Goal: Find specific page/section: Find specific page/section

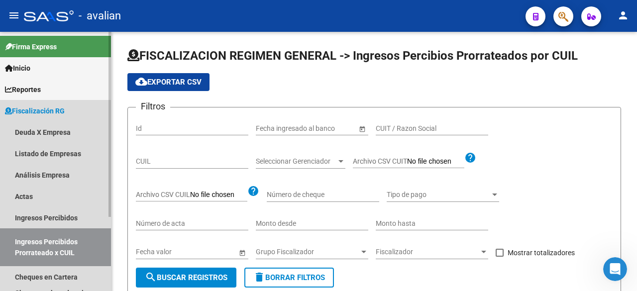
click at [28, 109] on span "Fiscalización RG" at bounding box center [35, 110] width 60 height 11
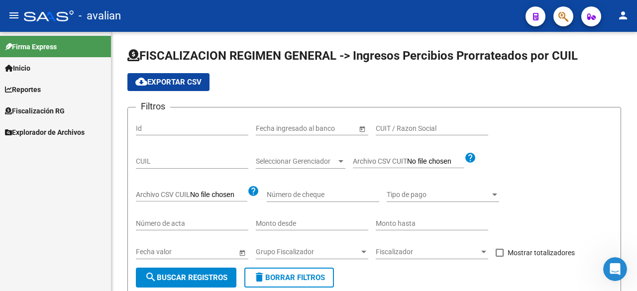
click at [30, 94] on span "Reportes" at bounding box center [23, 89] width 36 height 11
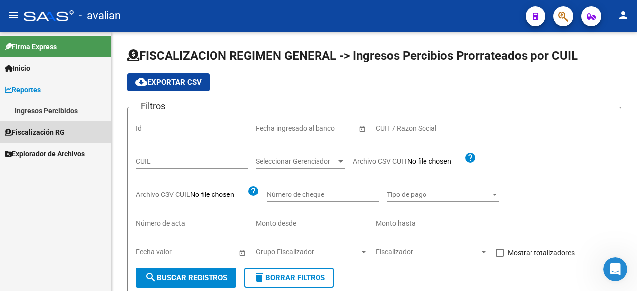
click at [26, 133] on span "Fiscalización RG" at bounding box center [35, 132] width 60 height 11
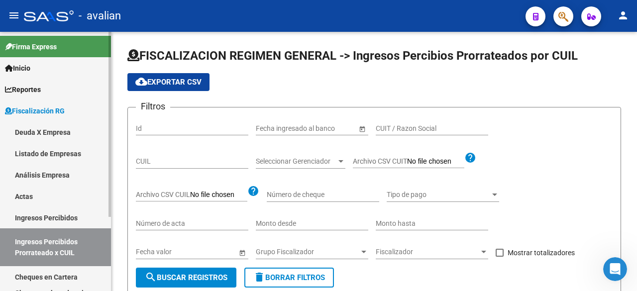
click at [31, 108] on span "Fiscalización RG" at bounding box center [35, 110] width 60 height 11
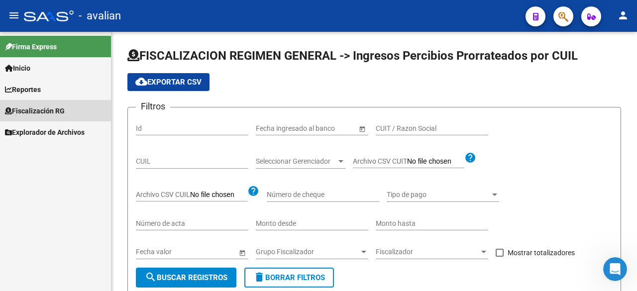
click at [28, 112] on span "Fiscalización RG" at bounding box center [35, 110] width 60 height 11
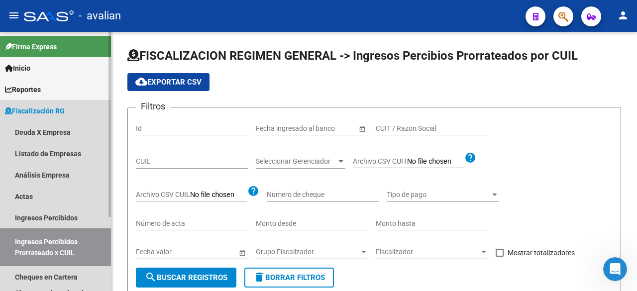
click at [28, 107] on span "Fiscalización RG" at bounding box center [35, 110] width 60 height 11
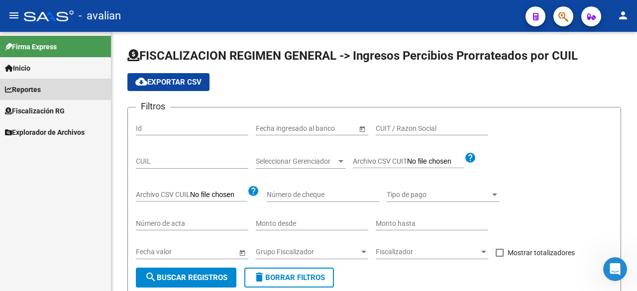
click at [25, 90] on span "Reportes" at bounding box center [23, 89] width 36 height 11
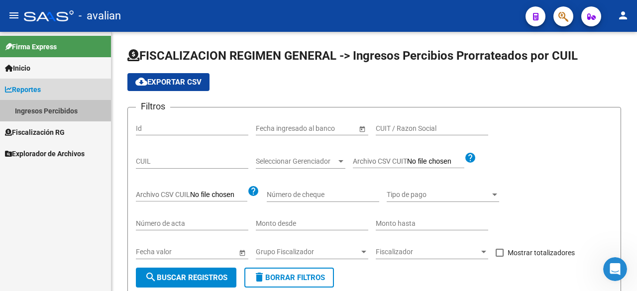
click at [29, 112] on link "Ingresos Percibidos" at bounding box center [55, 110] width 111 height 21
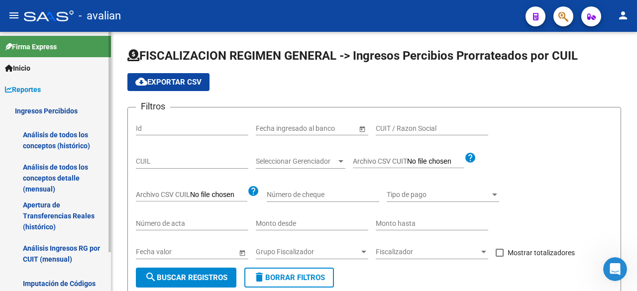
scroll to position [46, 0]
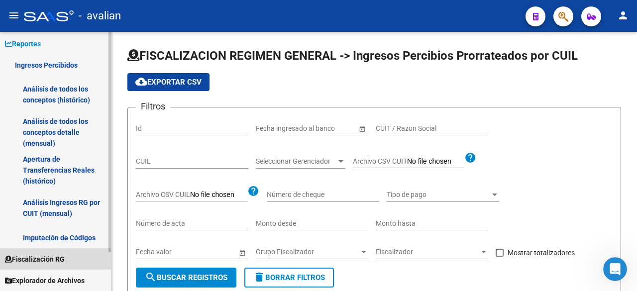
click at [40, 258] on span "Fiscalización RG" at bounding box center [35, 259] width 60 height 11
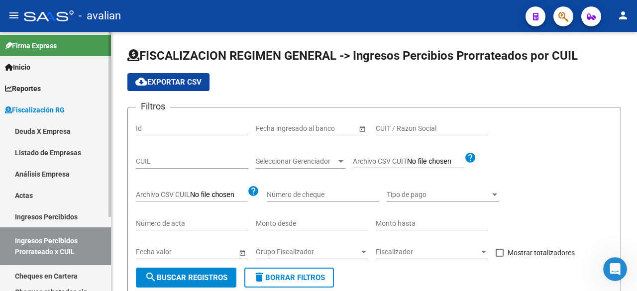
scroll to position [0, 0]
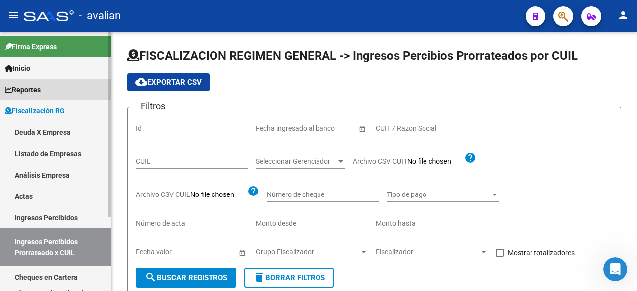
click at [41, 93] on span "Reportes" at bounding box center [23, 89] width 36 height 11
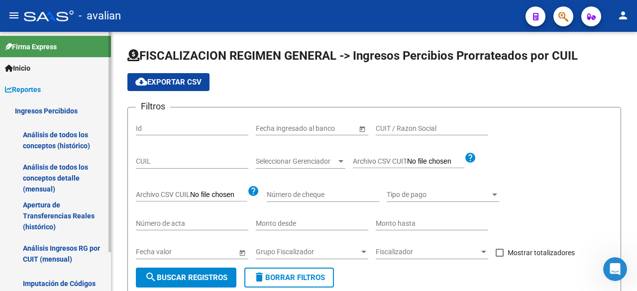
click at [39, 87] on span "Reportes" at bounding box center [23, 89] width 36 height 11
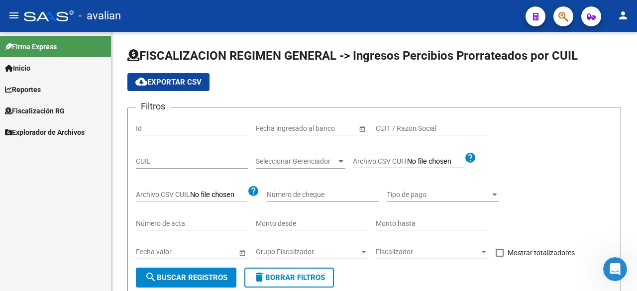
click at [29, 131] on span "Explorador de Archivos" at bounding box center [45, 132] width 80 height 11
click at [29, 151] on link "ARCA" at bounding box center [55, 153] width 111 height 21
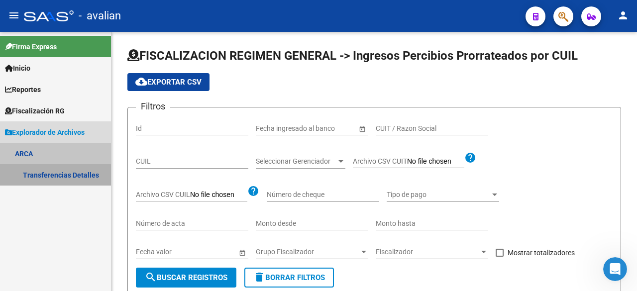
click at [45, 181] on link "Transferencias Detalles" at bounding box center [55, 174] width 111 height 21
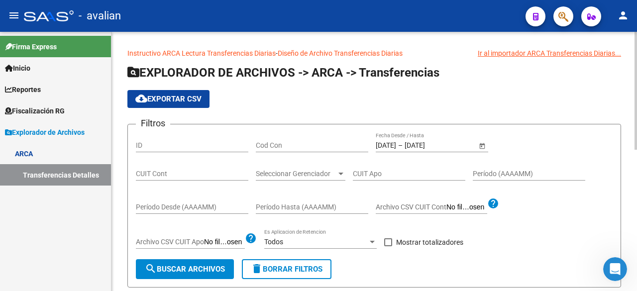
click at [385, 146] on input "[DATE]" at bounding box center [386, 145] width 20 height 8
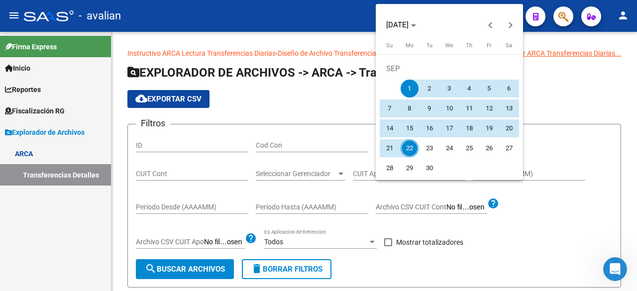
click at [410, 89] on span "1" at bounding box center [409, 89] width 18 height 18
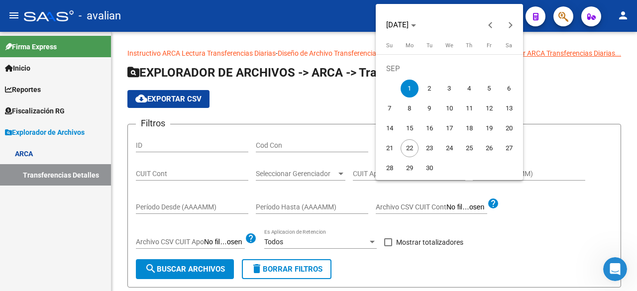
click at [410, 89] on span "1" at bounding box center [409, 89] width 18 height 18
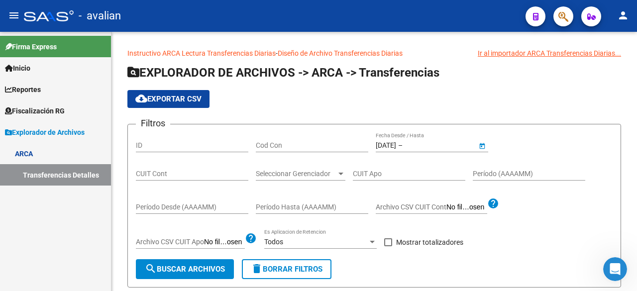
type input "[DATE]"
click at [388, 247] on label "Mostrar totalizadores" at bounding box center [423, 242] width 79 height 12
click at [388, 247] on input "Mostrar totalizadores" at bounding box center [388, 246] width 0 height 0
checkbox input "true"
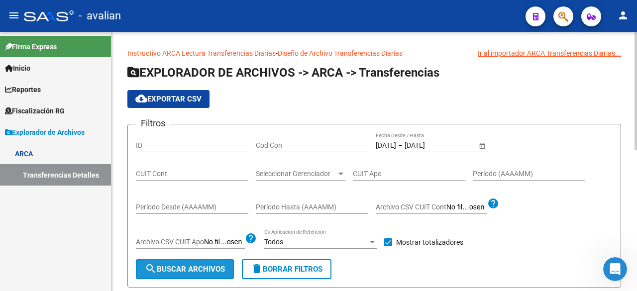
click at [217, 262] on button "search Buscar Archivos" at bounding box center [185, 269] width 98 height 20
click at [395, 142] on input "[DATE]" at bounding box center [386, 145] width 20 height 8
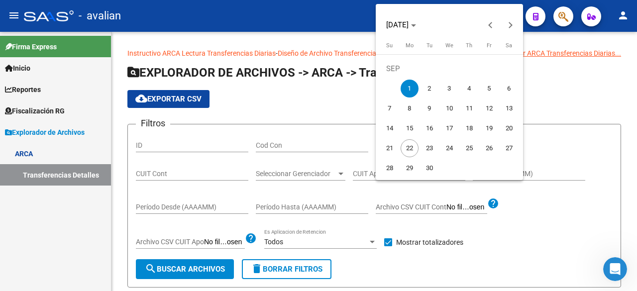
click at [429, 92] on span "2" at bounding box center [429, 89] width 18 height 18
type input "[DATE]"
click at [430, 90] on span "2" at bounding box center [429, 89] width 18 height 18
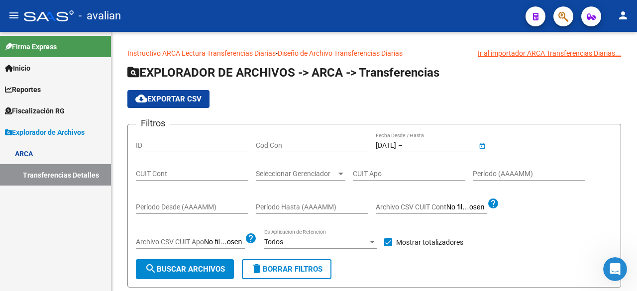
type input "[DATE]"
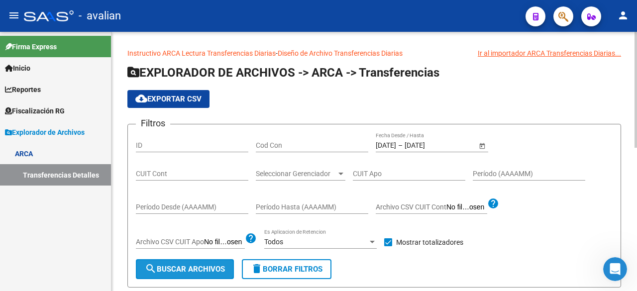
click at [175, 275] on button "search Buscar Archivos" at bounding box center [185, 269] width 98 height 20
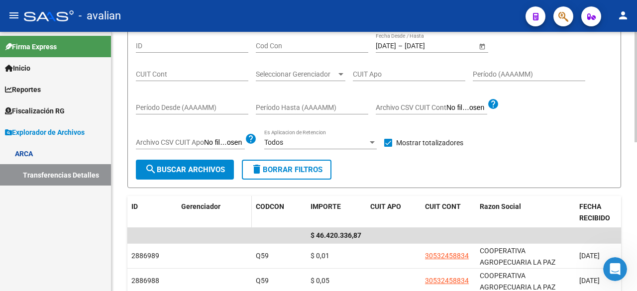
scroll to position [99, 0]
click at [409, 50] on div "[DATE] [DATE] – [DATE] [DATE] Fecha Desde / Hasta" at bounding box center [426, 43] width 101 height 20
click at [396, 44] on input "[DATE]" at bounding box center [386, 46] width 20 height 8
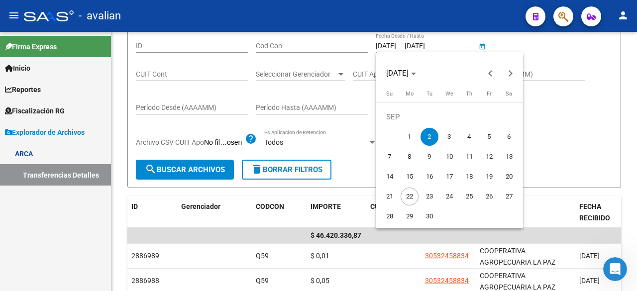
click at [450, 138] on span "3" at bounding box center [449, 137] width 18 height 18
type input "[DATE]"
click at [450, 138] on span "3" at bounding box center [449, 137] width 18 height 18
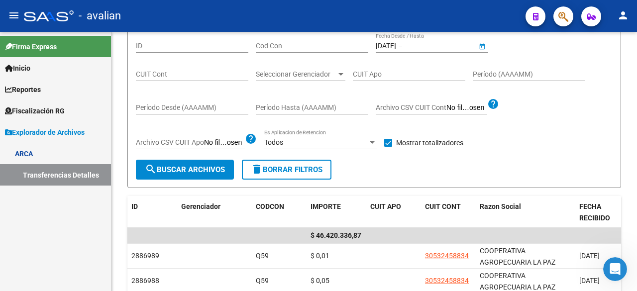
type input "[DATE]"
click at [209, 165] on span "search Buscar Archivos" at bounding box center [185, 169] width 80 height 9
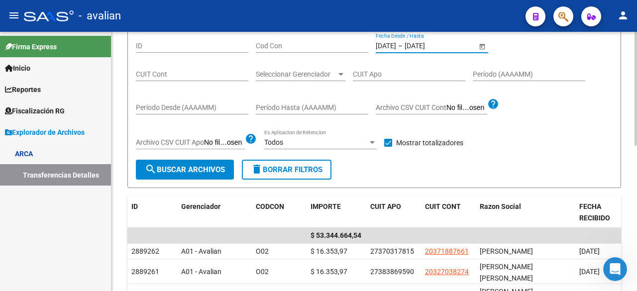
click at [396, 43] on input "[DATE]" at bounding box center [386, 46] width 20 height 8
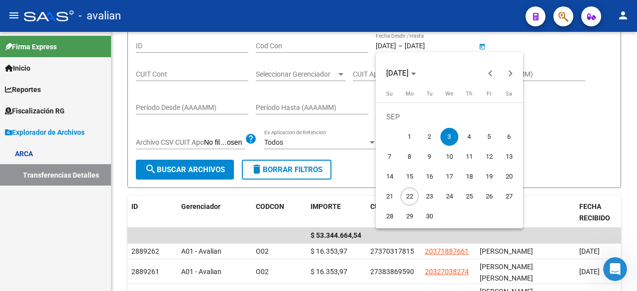
click at [451, 153] on span "10" at bounding box center [449, 157] width 18 height 18
type input "[DATE]"
click at [450, 157] on span "10" at bounding box center [449, 157] width 18 height 18
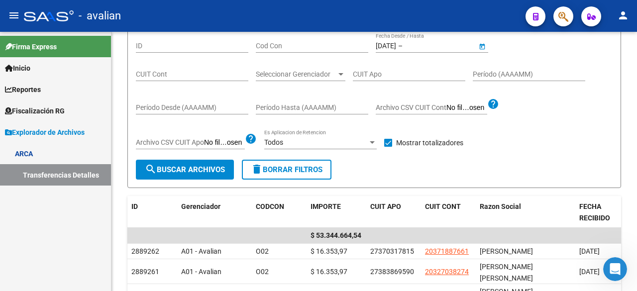
type input "[DATE]"
click at [201, 169] on span "search Buscar Archivos" at bounding box center [185, 169] width 80 height 9
